Goal: Task Accomplishment & Management: Use online tool/utility

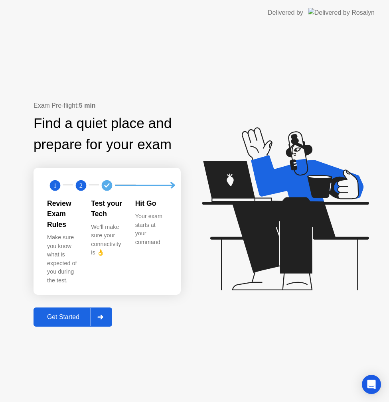
click at [70, 313] on div "Get Started" at bounding box center [63, 316] width 55 height 7
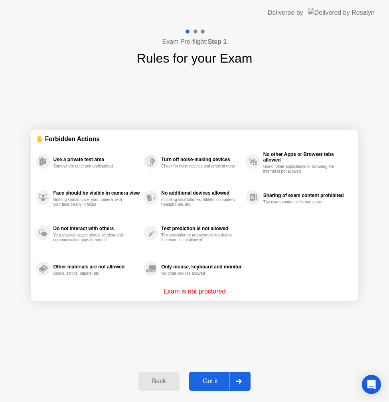
click at [212, 378] on div "Got it" at bounding box center [209, 381] width 37 height 7
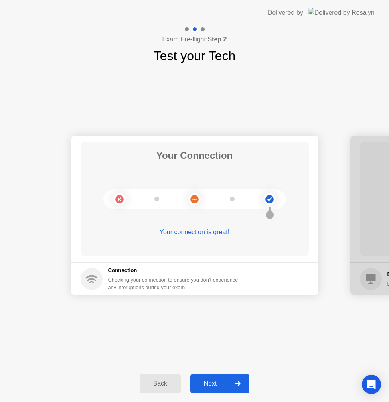
click at [208, 380] on div "Next" at bounding box center [210, 383] width 35 height 7
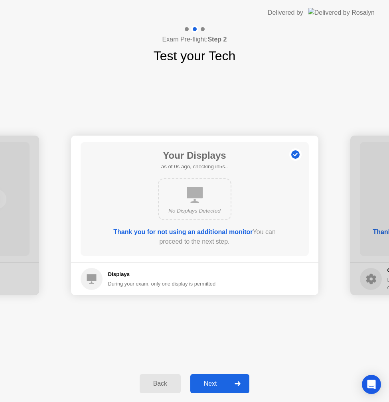
click at [209, 383] on div "Next" at bounding box center [210, 383] width 35 height 7
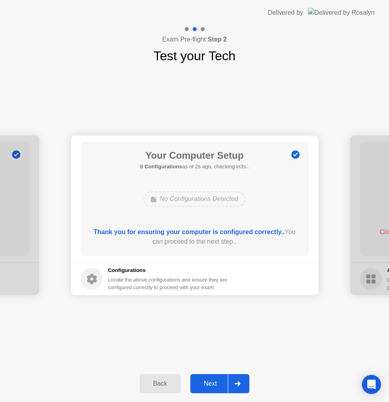
click at [209, 383] on div "Next" at bounding box center [210, 383] width 35 height 7
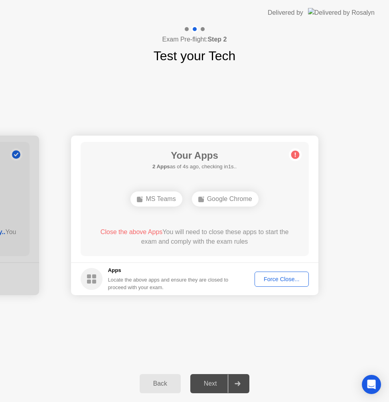
click at [202, 321] on div "Your Connection Your connection is great! Connection Checking your connection t…" at bounding box center [194, 215] width 389 height 300
click at [163, 203] on div "MS Teams" at bounding box center [155, 198] width 51 height 15
click at [277, 274] on button "Force Close..." at bounding box center [281, 279] width 54 height 15
click at [282, 282] on div "Force Close..." at bounding box center [281, 279] width 49 height 6
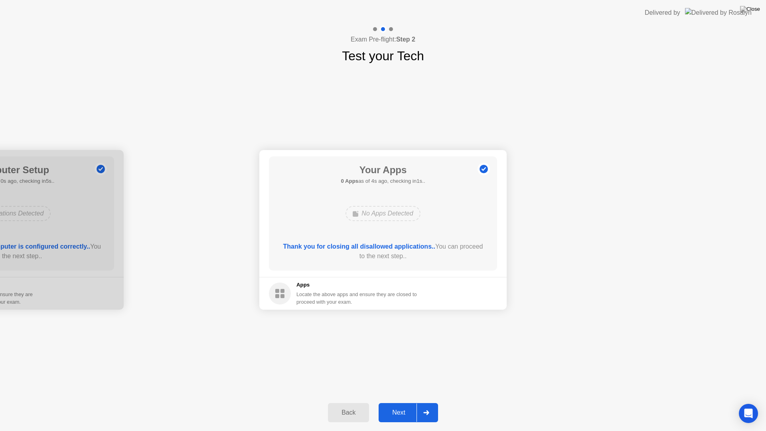
click at [397, 405] on div "Next" at bounding box center [398, 412] width 35 height 7
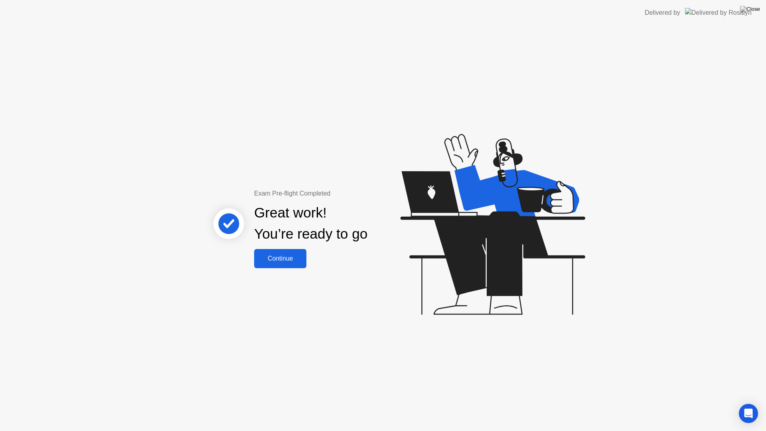
click at [276, 256] on div "Continue" at bounding box center [279, 258] width 47 height 7
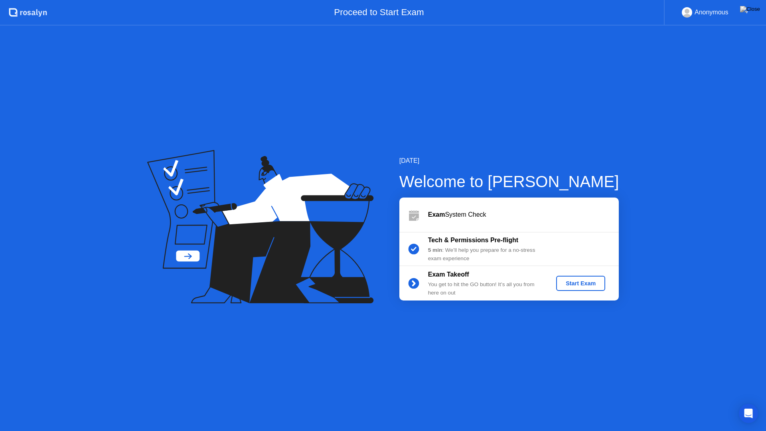
click at [595, 288] on button "Start Exam" at bounding box center [580, 283] width 49 height 15
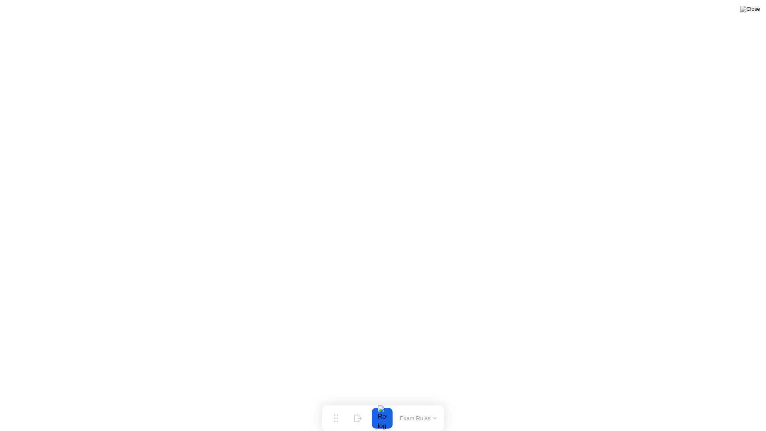
click at [428, 405] on button "Exam Rules" at bounding box center [418, 417] width 42 height 7
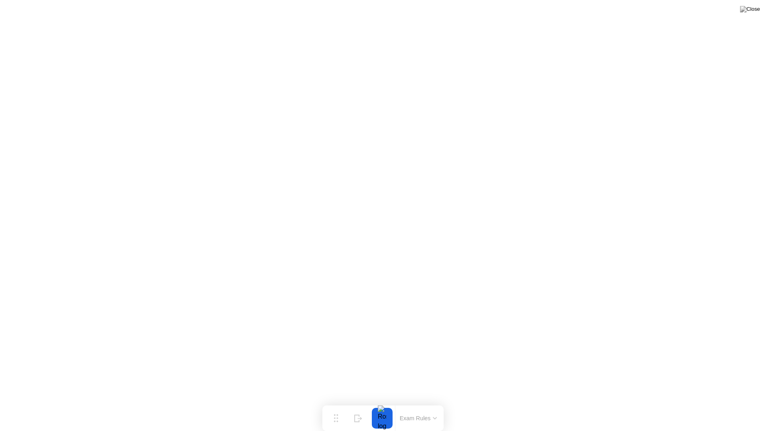
click at [754, 5] on button at bounding box center [750, 9] width 24 height 10
click div "End Proctoring Session"
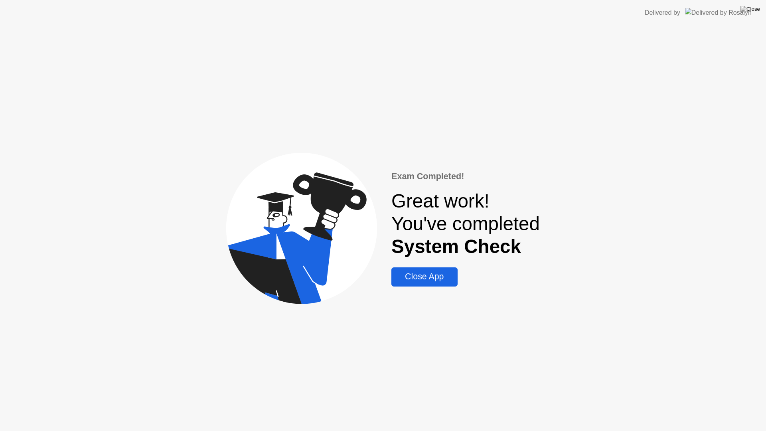
click at [434, 278] on div "Close App" at bounding box center [424, 277] width 61 height 10
